Goal: Information Seeking & Learning: Obtain resource

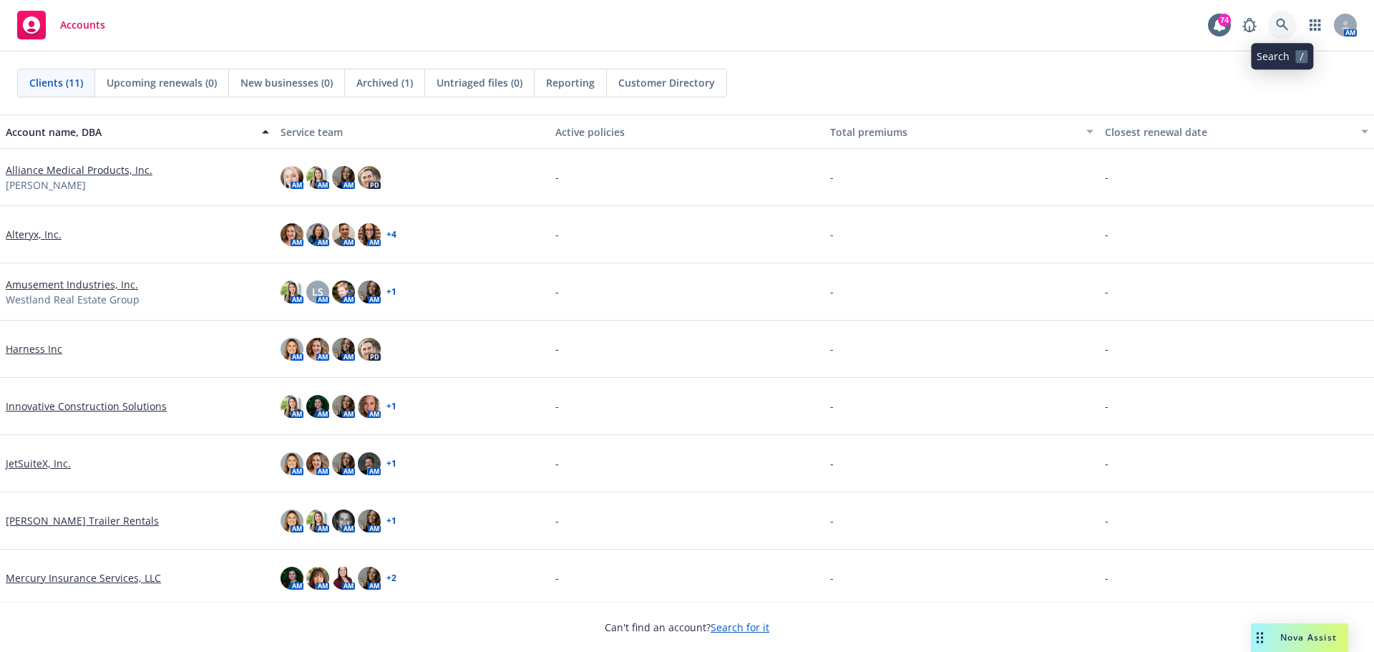
click at [1275, 32] on link at bounding box center [1282, 25] width 29 height 29
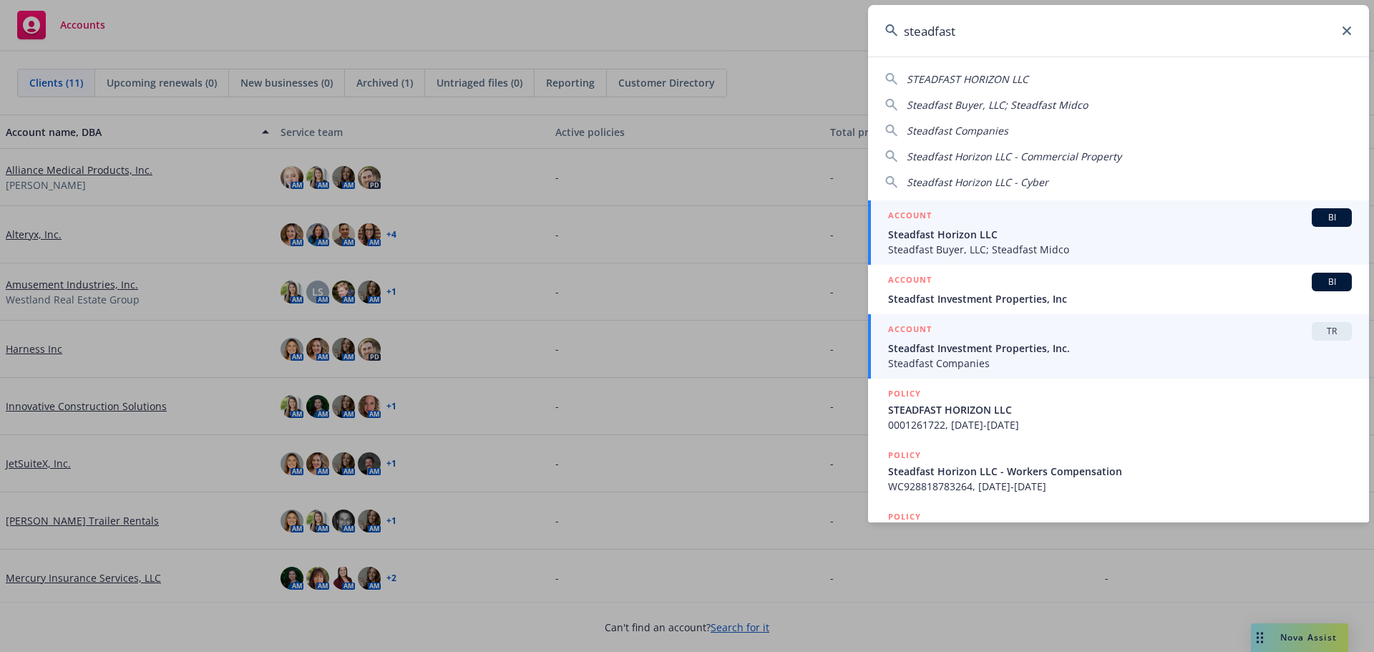
type input "steadfast"
click at [1128, 349] on span "Steadfast Investment Properties, Inc." at bounding box center [1120, 348] width 464 height 15
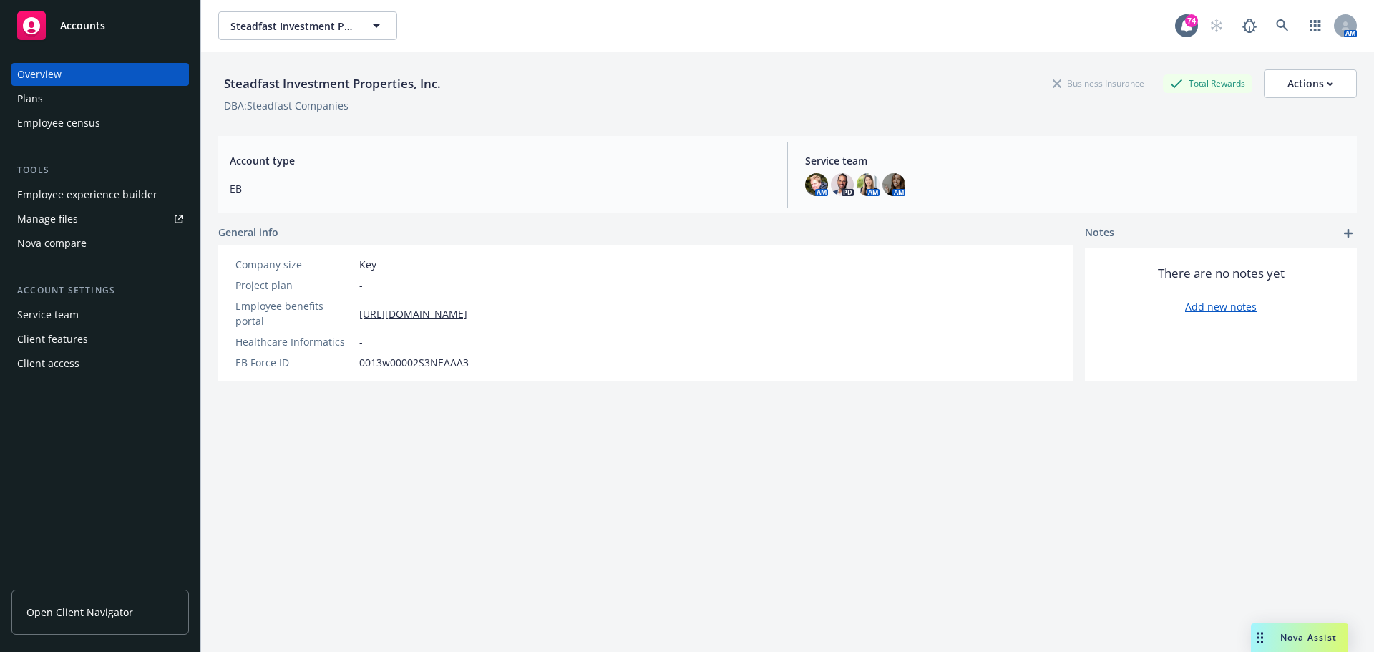
click at [132, 194] on div "Employee experience builder" at bounding box center [87, 194] width 140 height 23
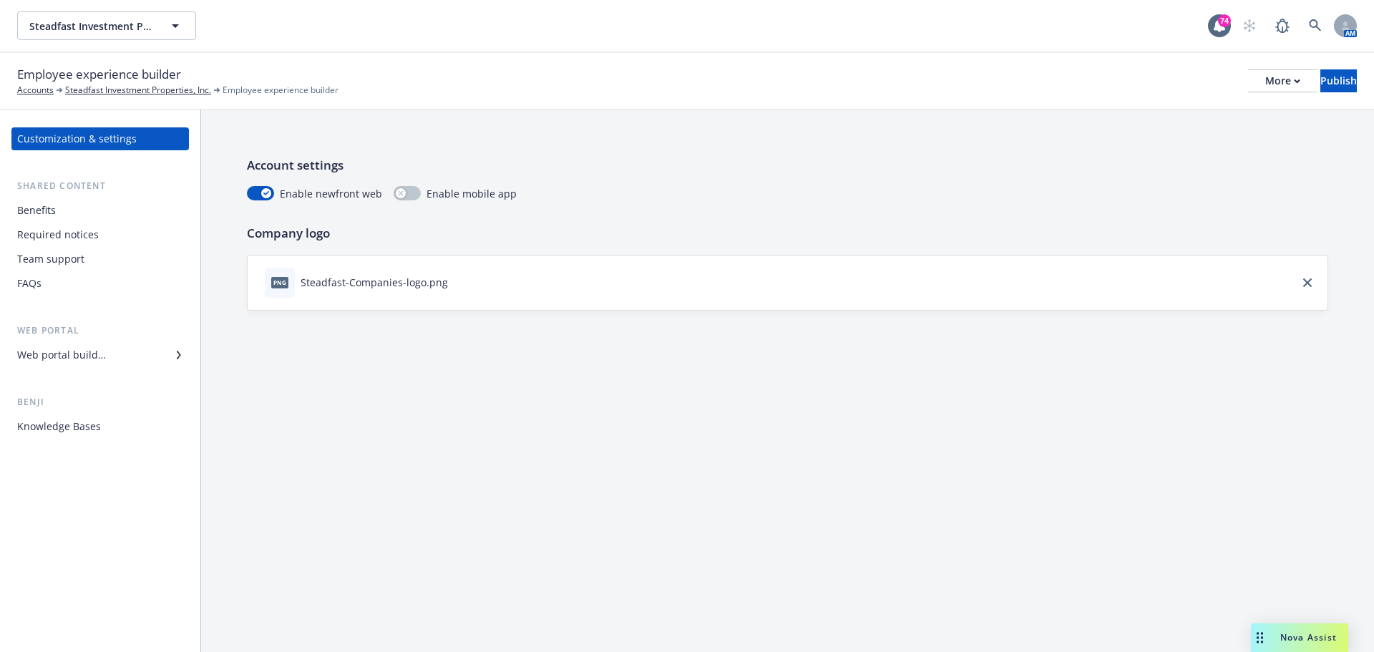
click at [64, 342] on div "Web portal Web portal builder" at bounding box center [99, 344] width 177 height 43
click at [66, 356] on div "Web portal builder" at bounding box center [61, 355] width 89 height 23
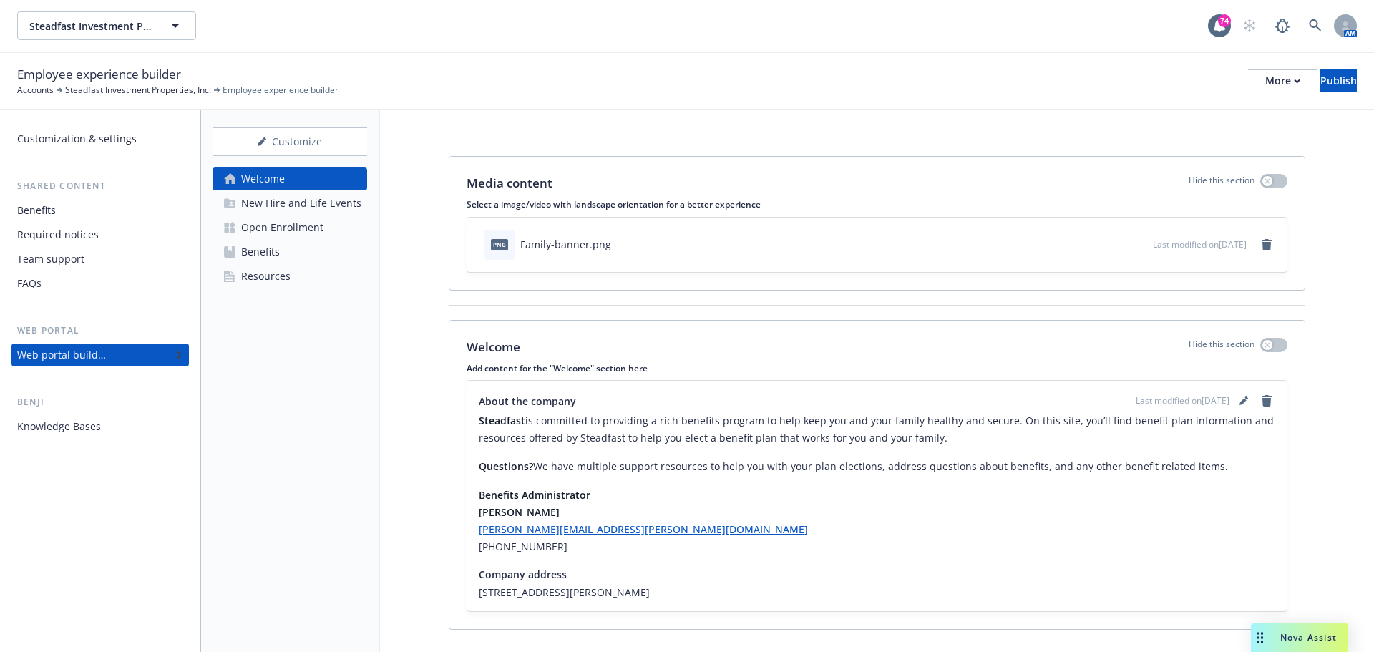
click at [324, 271] on link "Resources" at bounding box center [290, 276] width 155 height 23
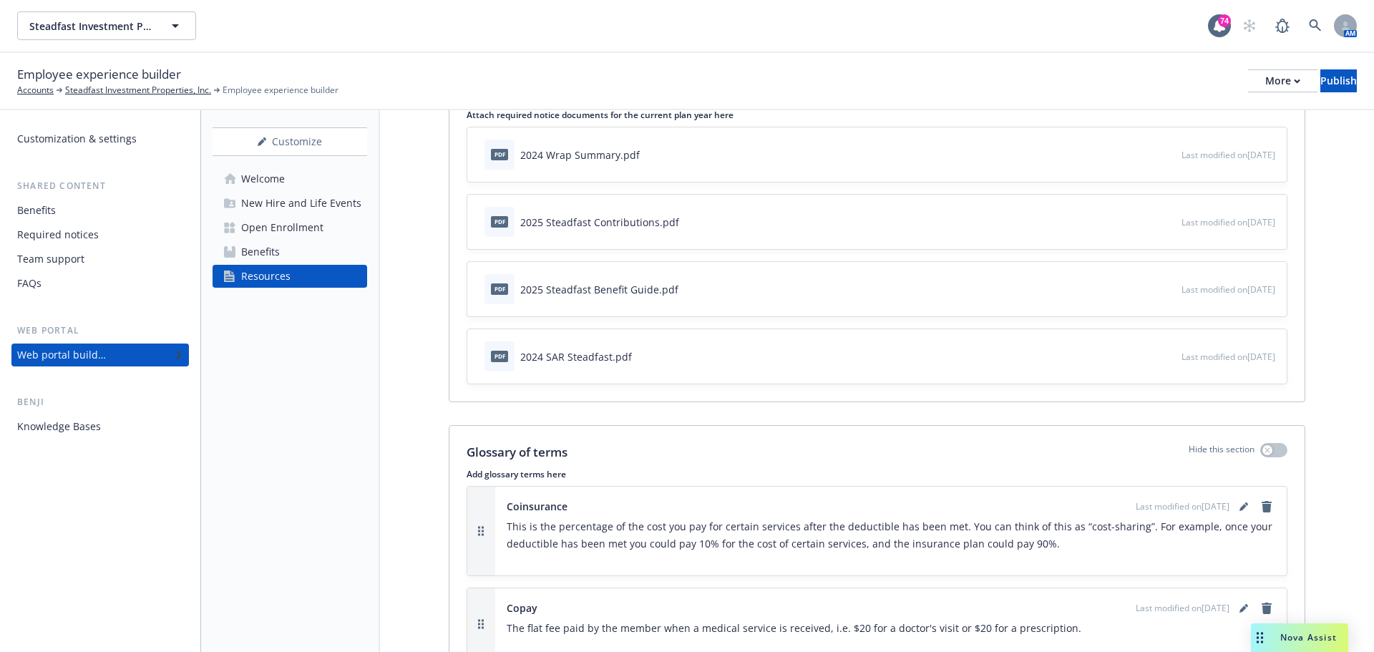
scroll to position [260, 0]
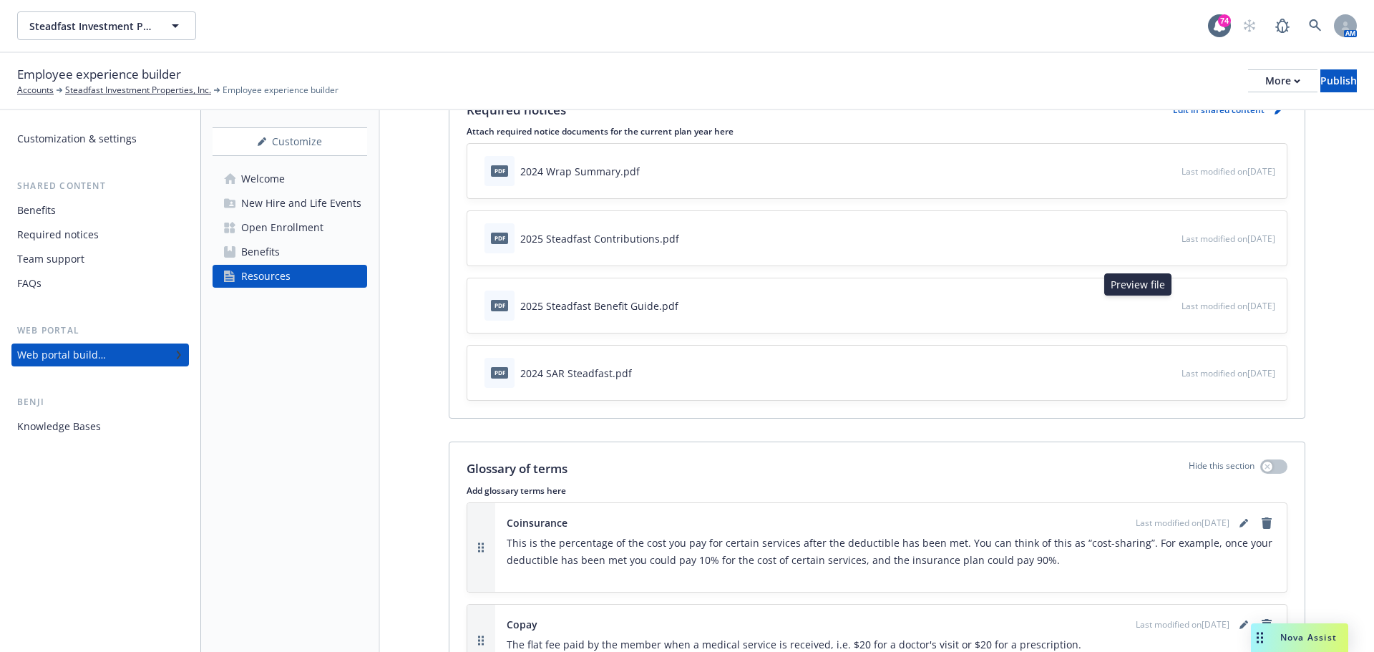
click at [1162, 304] on icon "preview file" at bounding box center [1168, 305] width 13 height 10
